Goal: Task Accomplishment & Management: Manage account settings

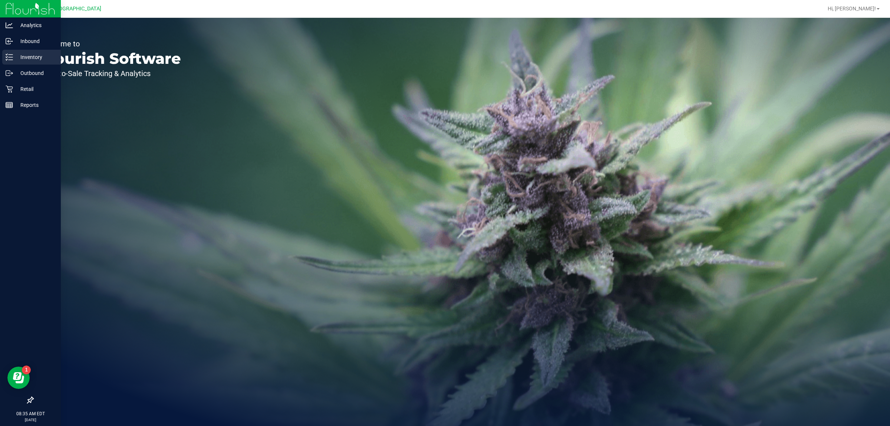
click at [13, 57] on p "Inventory" at bounding box center [35, 57] width 44 height 9
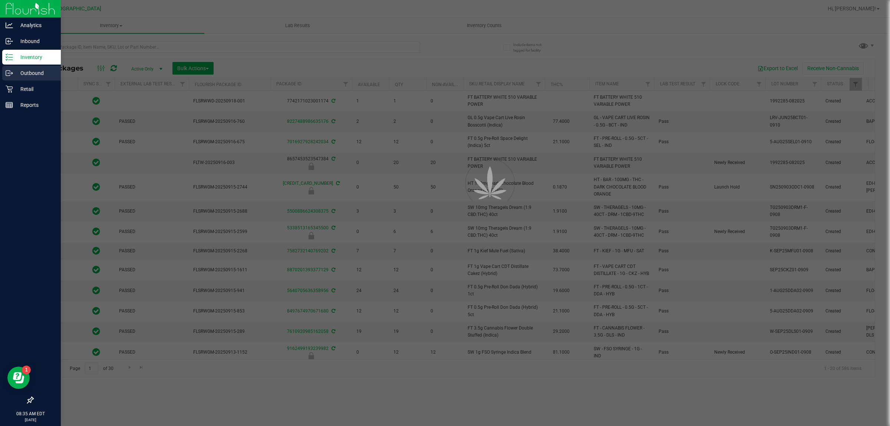
type input "[DATE]"
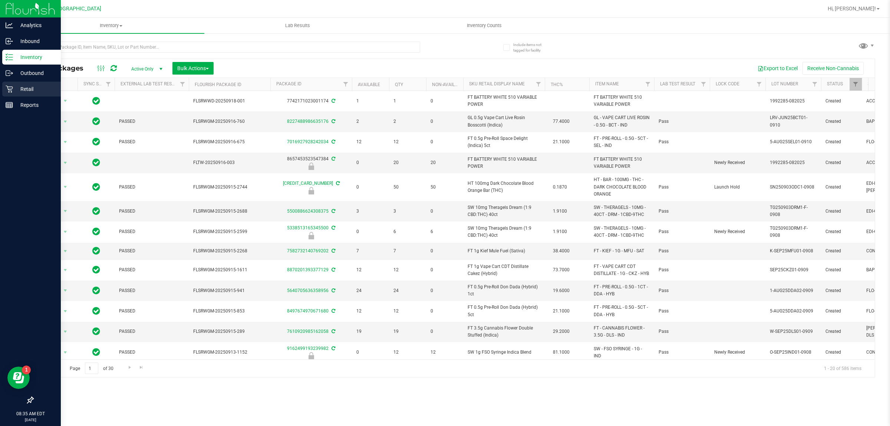
click at [33, 87] on p "Retail" at bounding box center [35, 89] width 44 height 9
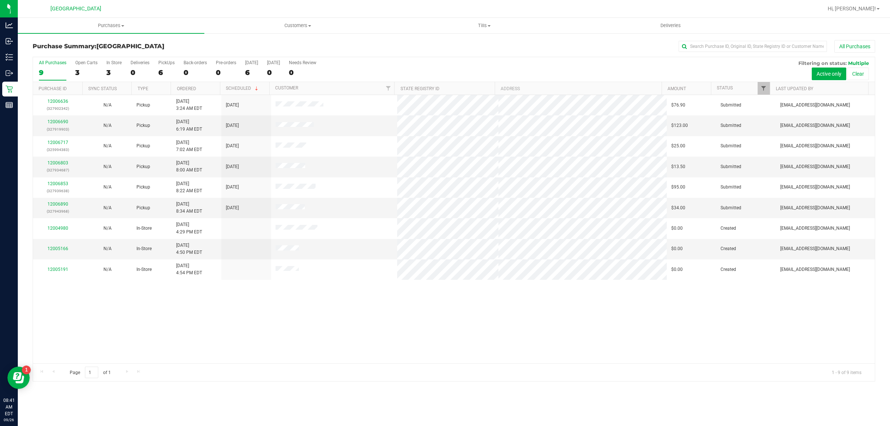
click at [768, 90] on div at bounding box center [769, 88] width 3 height 13
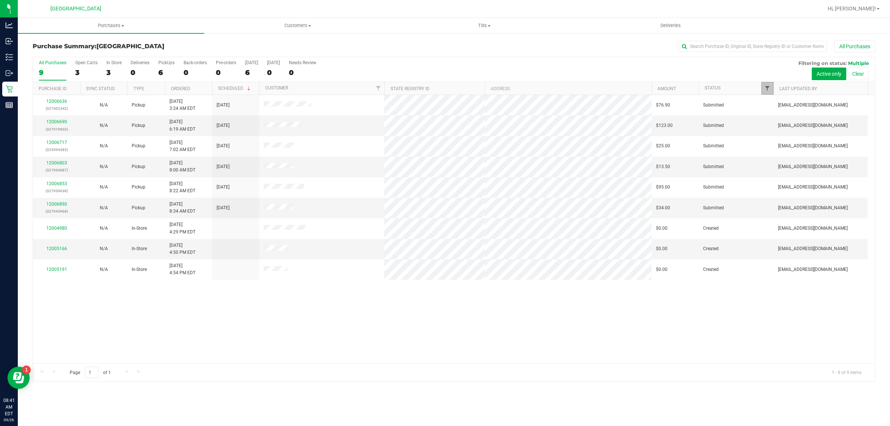
click at [765, 90] on span "Filter" at bounding box center [767, 88] width 6 height 6
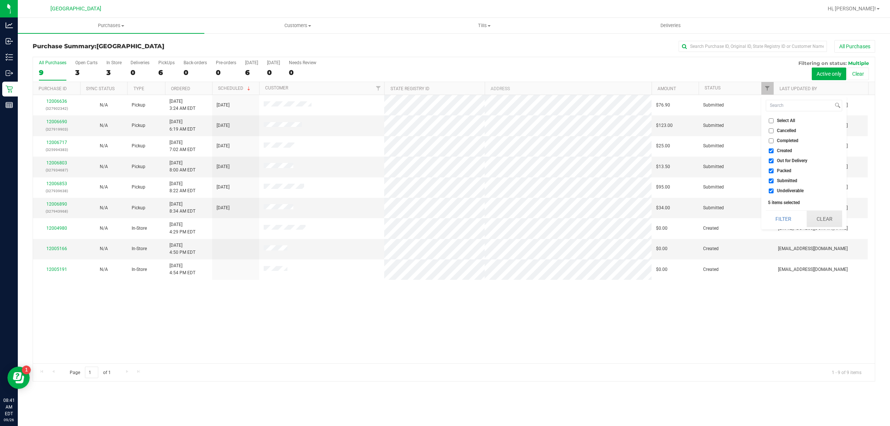
click at [811, 216] on button "Clear" at bounding box center [824, 219] width 36 height 16
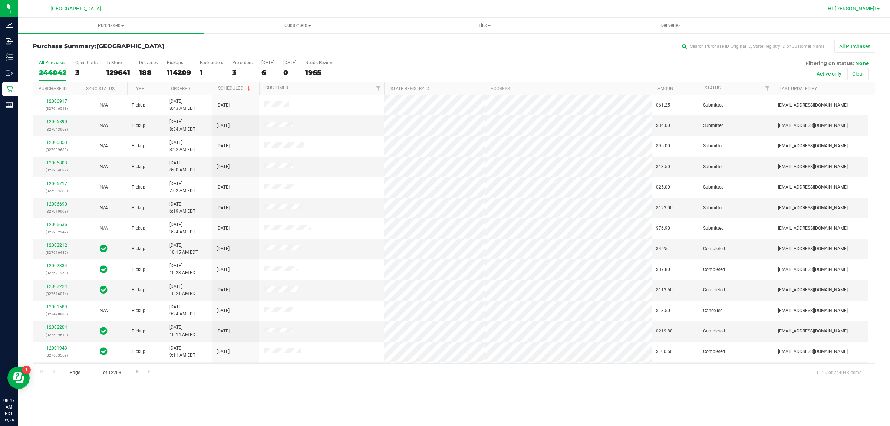
click at [879, 7] on link "Hi, [PERSON_NAME]!" at bounding box center [854, 9] width 58 height 8
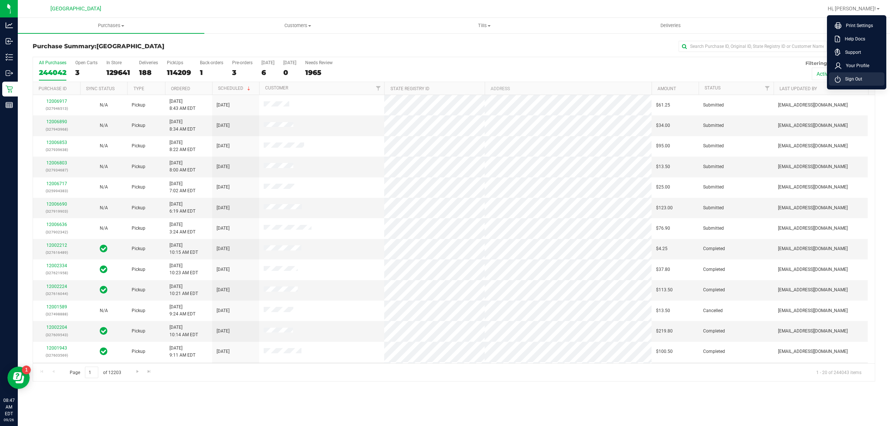
click at [852, 77] on span "Sign Out" at bounding box center [852, 78] width 22 height 7
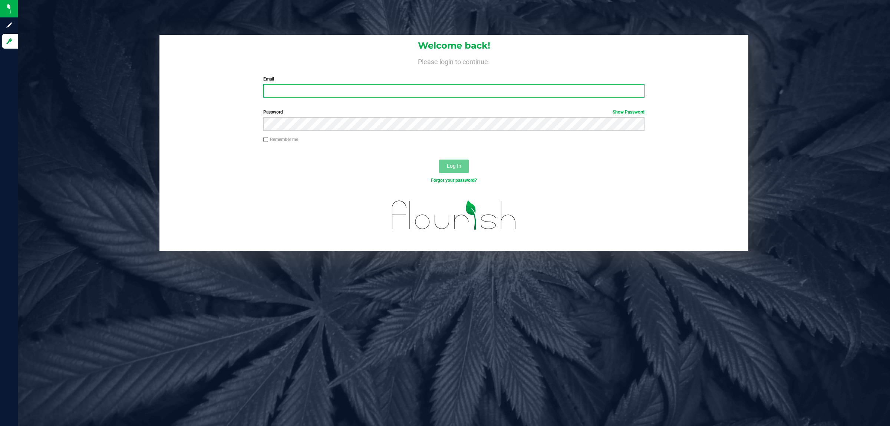
click at [310, 91] on input "Email" at bounding box center [454, 90] width 382 height 13
type input "[EMAIL_ADDRESS][DOMAIN_NAME]"
click at [439, 159] on button "Log In" at bounding box center [454, 165] width 30 height 13
